Goal: Transaction & Acquisition: Purchase product/service

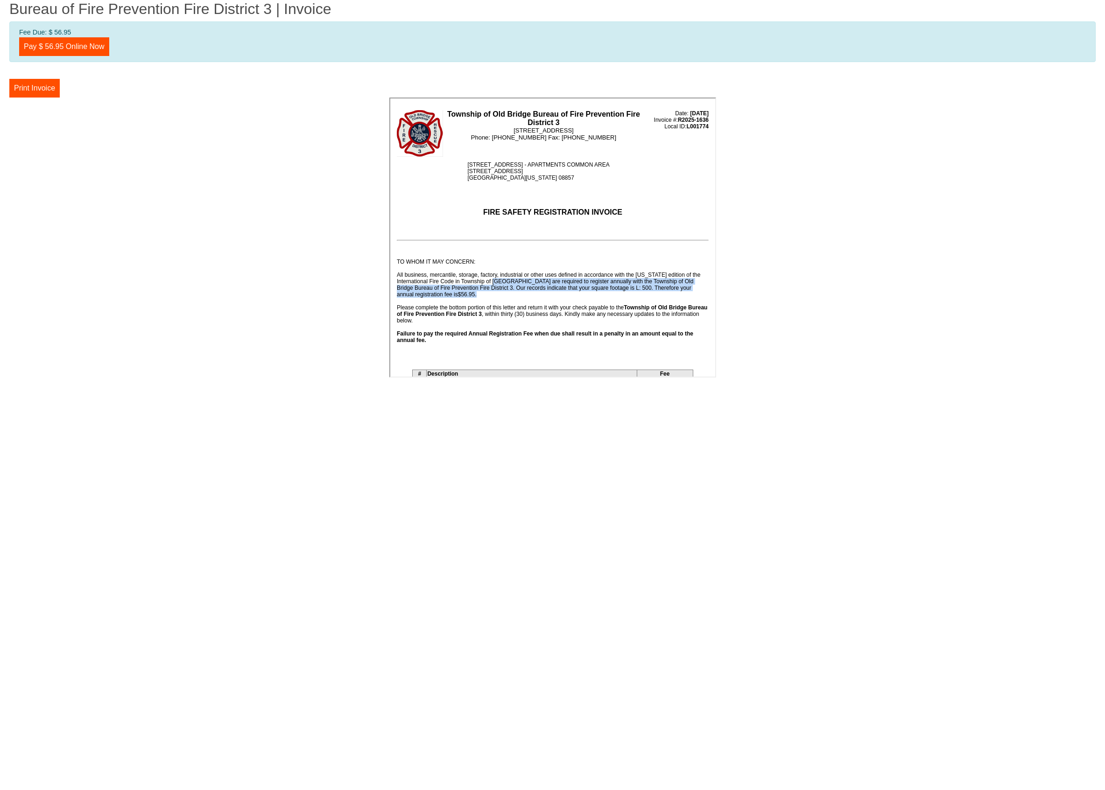
drag, startPoint x: 485, startPoint y: 279, endPoint x: 627, endPoint y: 293, distance: 142.6
click at [627, 293] on td "First Notice Issued: [DATE] Second Notice Issued: First Notice Issued: [DATE] S…" at bounding box center [551, 318] width 313 height 150
click at [540, 279] on td "First Notice Issued: [DATE] Second Notice Issued: First Notice Issued: [DATE] S…" at bounding box center [551, 318] width 313 height 150
click at [551, 288] on td "First Notice Issued: [DATE] Second Notice Issued: First Notice Issued: [DATE] S…" at bounding box center [551, 318] width 313 height 150
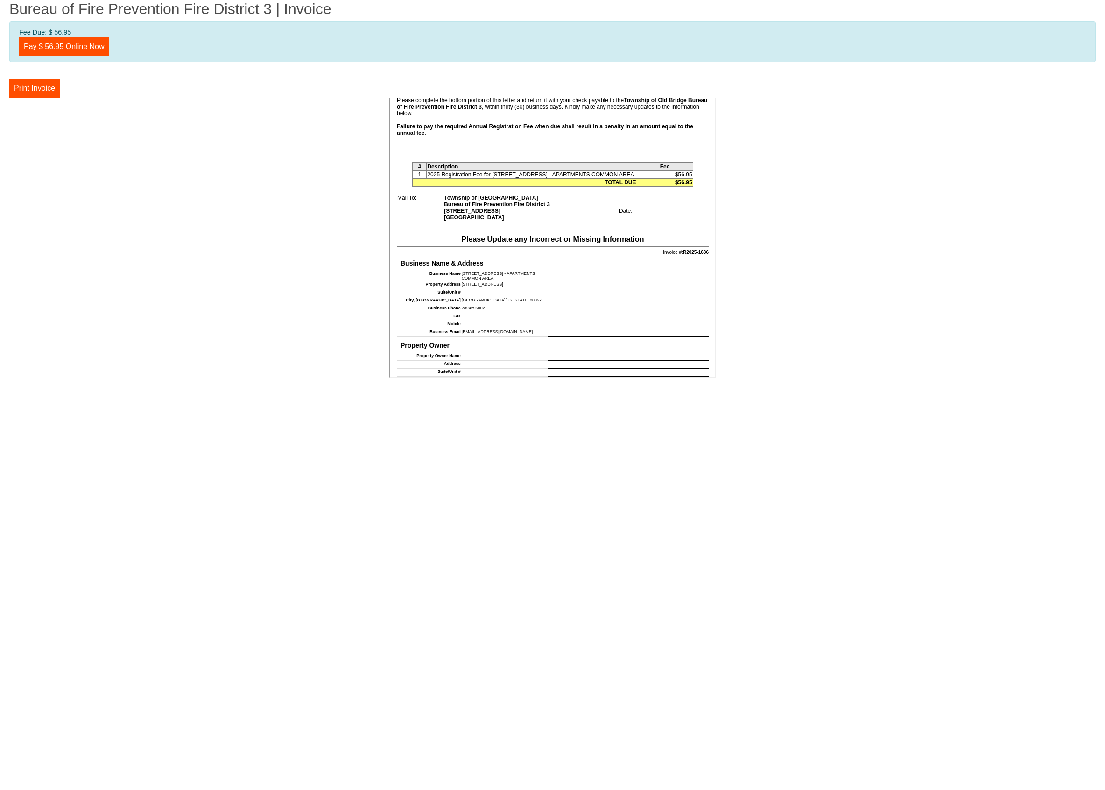
click at [555, 280] on td at bounding box center [627, 275] width 161 height 11
drag, startPoint x: 619, startPoint y: 183, endPoint x: 633, endPoint y: 185, distance: 13.7
click at [619, 178] on td "2025 Registration Fee for [STREET_ADDRESS] - APARTMENTS COMMON AREA" at bounding box center [530, 174] width 210 height 8
click at [652, 185] on td "$56.95" at bounding box center [663, 182] width 56 height 8
click at [682, 185] on b "$56.95" at bounding box center [682, 181] width 17 height 7
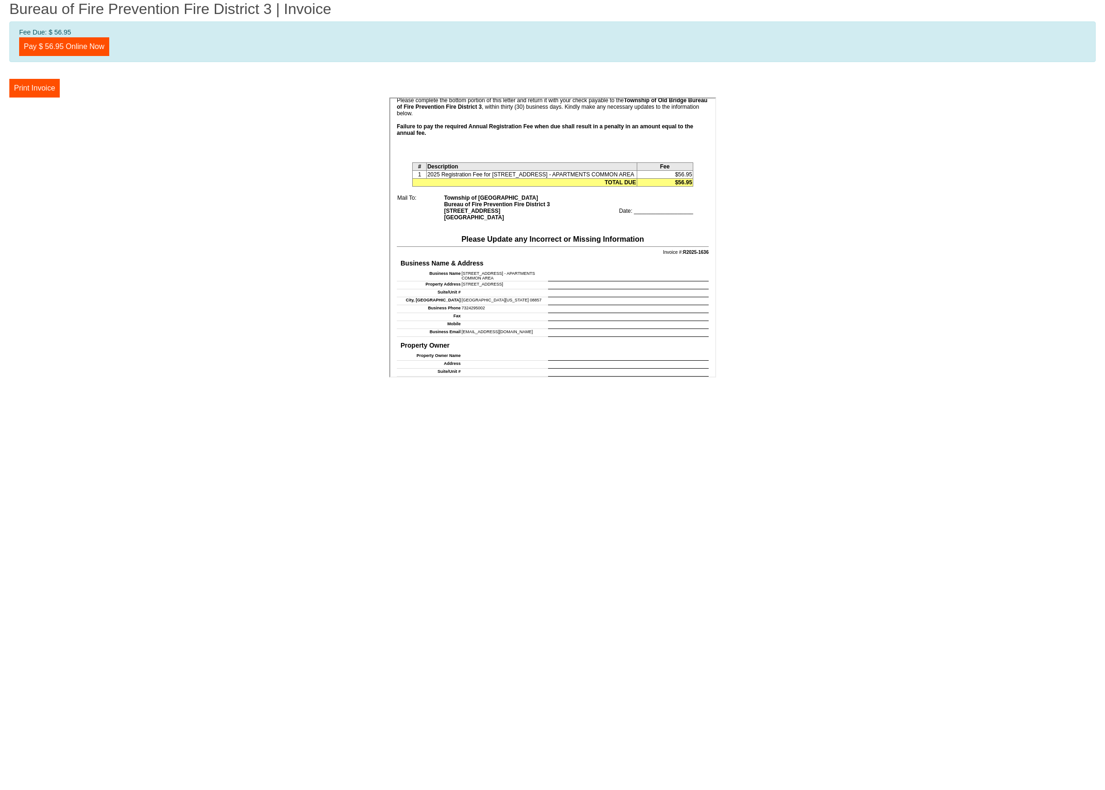
scroll to position [44, 0]
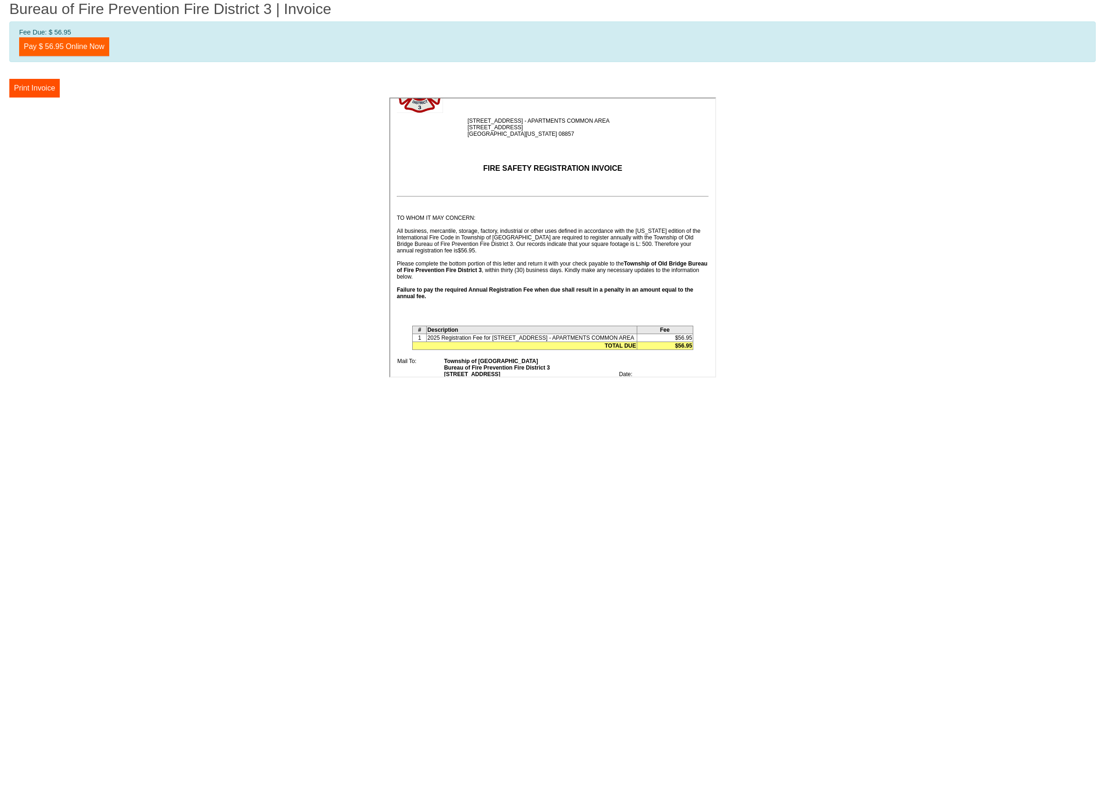
drag, startPoint x: 154, startPoint y: 105, endPoint x: 104, endPoint y: 54, distance: 71.3
click at [153, 104] on center at bounding box center [552, 239] width 1087 height 283
click at [85, 45] on link "Pay $ 56.95 Online Now" at bounding box center [64, 46] width 90 height 19
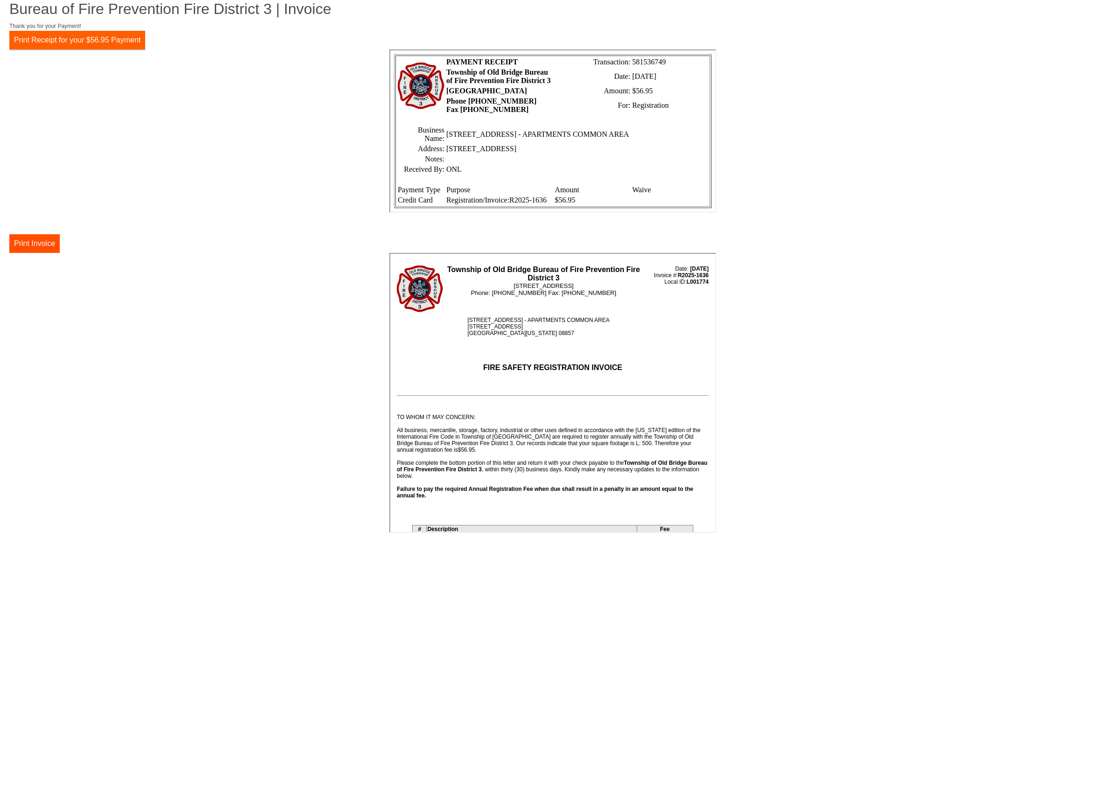
click at [111, 40] on button "Print Receipt for your $56.95 Payment" at bounding box center [77, 40] width 136 height 19
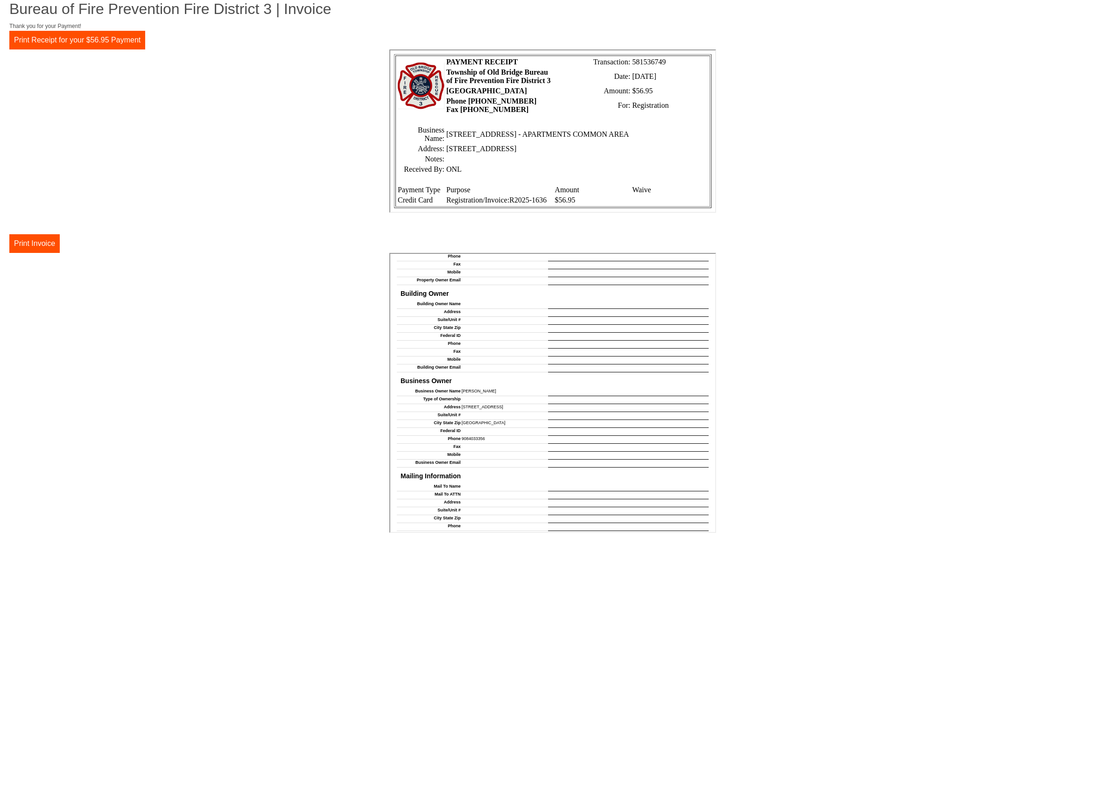
scroll to position [104, 0]
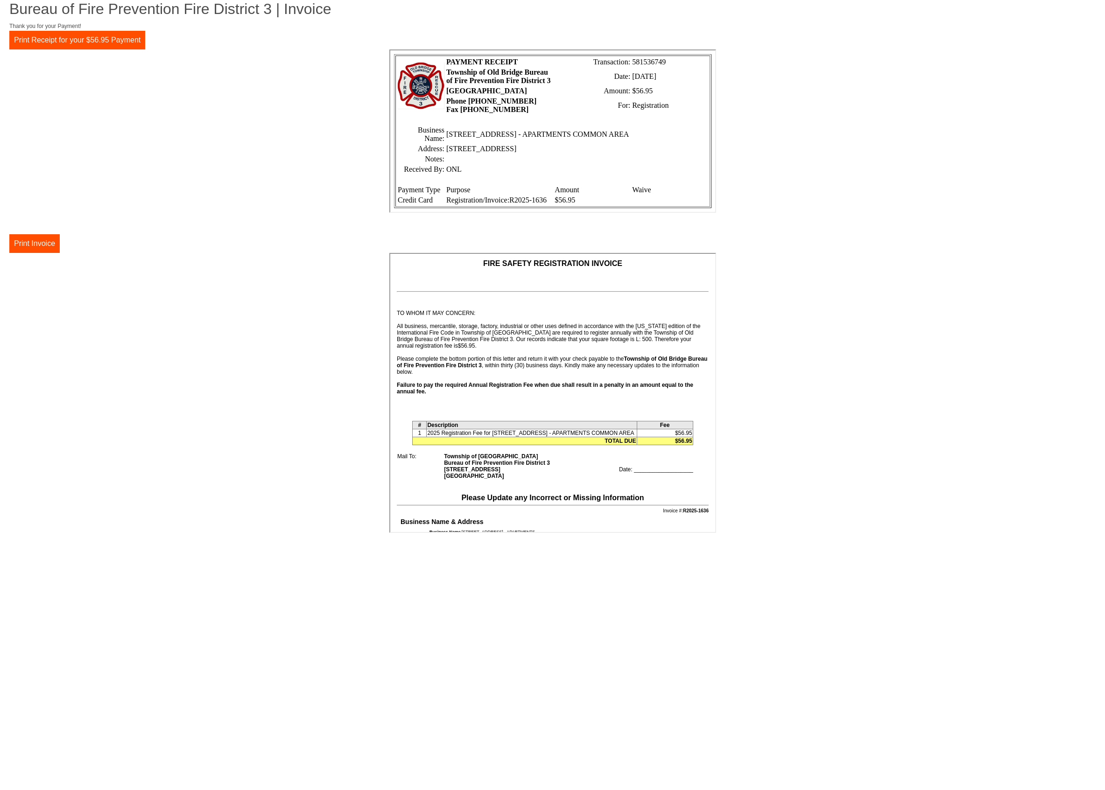
drag, startPoint x: 402, startPoint y: 322, endPoint x: 613, endPoint y: 349, distance: 212.3
click at [613, 349] on td "First Notice Issued: [DATE] Second Notice Issued: First Notice Issued: [DATE] S…" at bounding box center [551, 370] width 313 height 150
drag, startPoint x: 481, startPoint y: 335, endPoint x: 628, endPoint y: 349, distance: 147.7
click at [628, 349] on td "First Notice Issued: [DATE] Second Notice Issued: First Notice Issued: [DATE] S…" at bounding box center [551, 370] width 313 height 150
click at [628, 355] on b "Township of Old Bridge Bureau of Fire Prevention Fire District 3" at bounding box center [550, 361] width 310 height 13
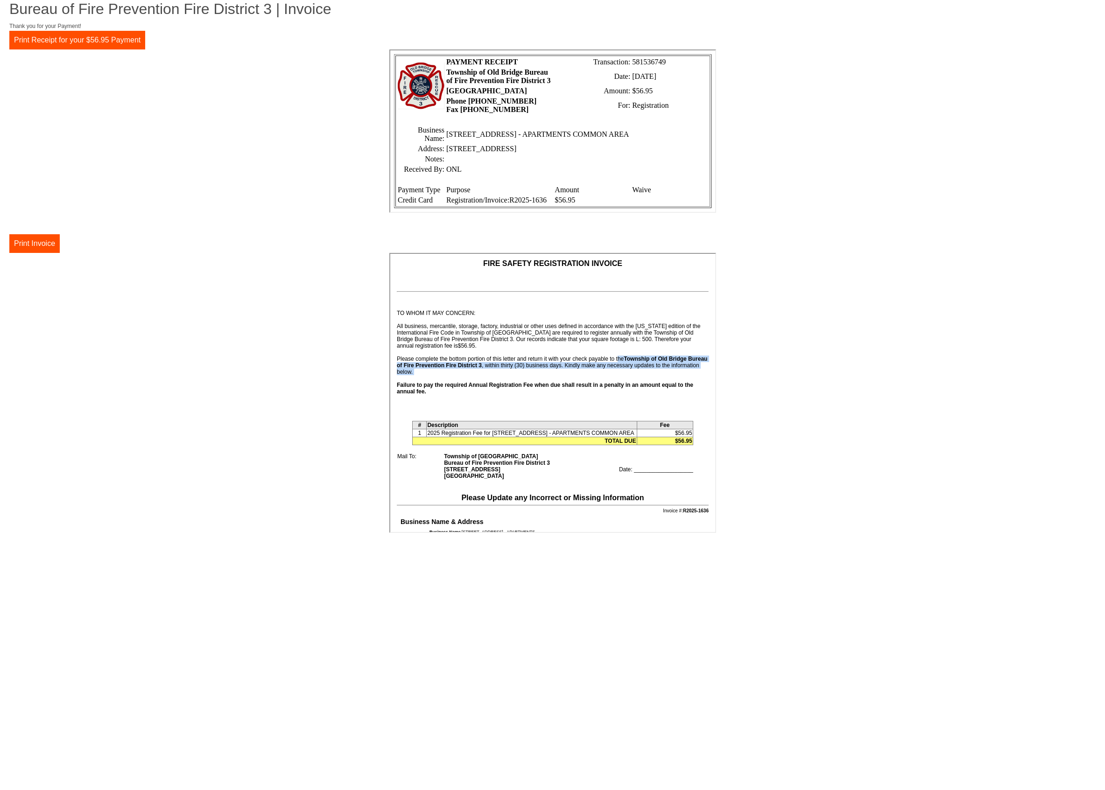
drag, startPoint x: 626, startPoint y: 379, endPoint x: 599, endPoint y: 357, distance: 34.8
click at [600, 357] on td "First Notice Issued: [DATE] Second Notice Issued: First Notice Issued: [DATE] S…" at bounding box center [551, 370] width 313 height 150
click at [563, 352] on td "First Notice Issued: [DATE] Second Notice Issued: First Notice Issued: [DATE] S…" at bounding box center [551, 370] width 313 height 150
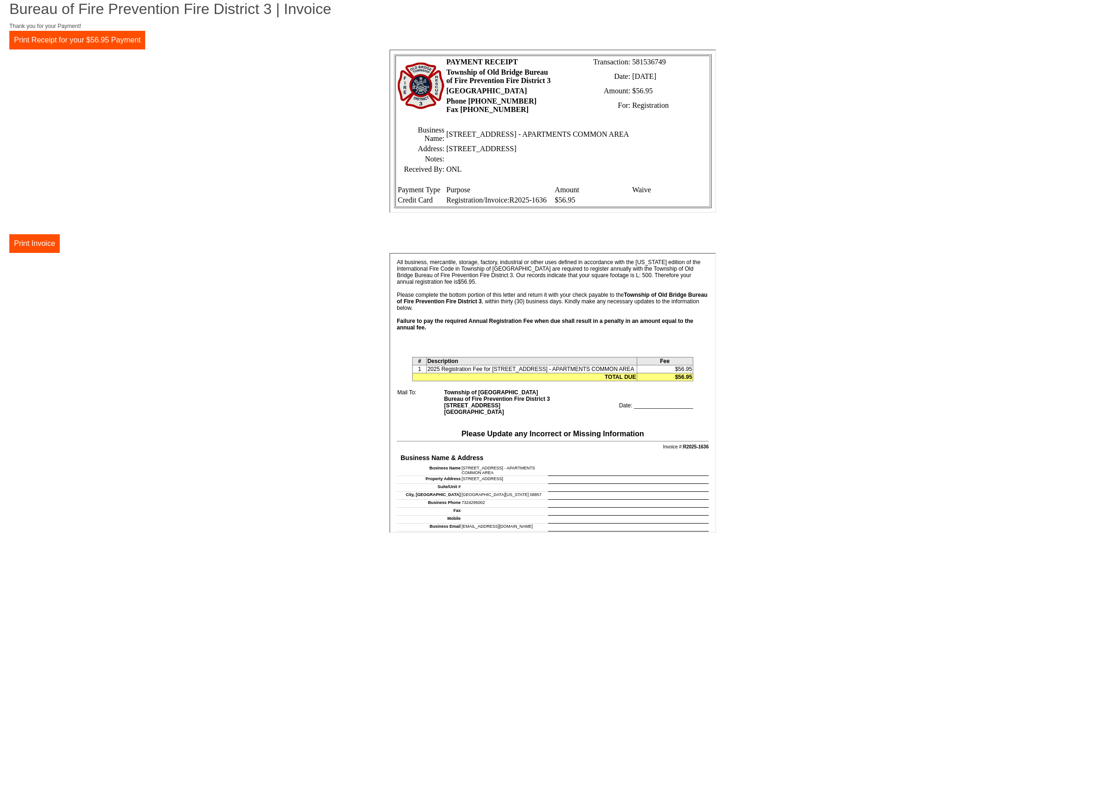
scroll to position [360, 0]
